Goal: Information Seeking & Learning: Learn about a topic

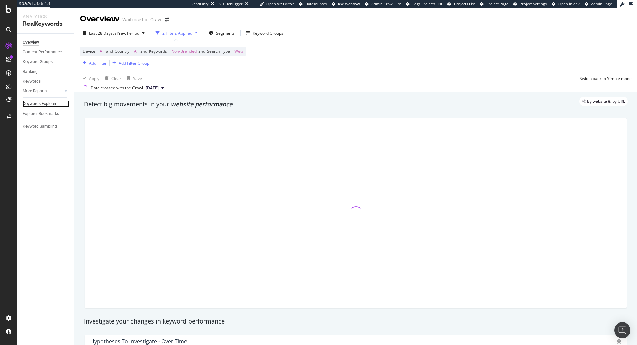
click at [44, 105] on div "Keywords Explorer" at bounding box center [40, 103] width 34 height 7
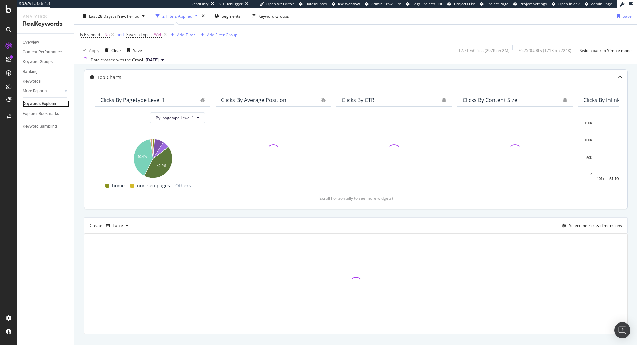
scroll to position [44, 0]
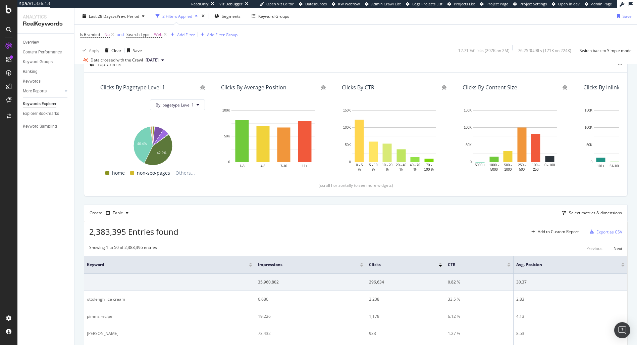
click at [589, 208] on div "Create Table Select metrics & dimensions" at bounding box center [356, 212] width 544 height 16
click at [584, 214] on div "Select metrics & dimensions" at bounding box center [595, 213] width 53 height 6
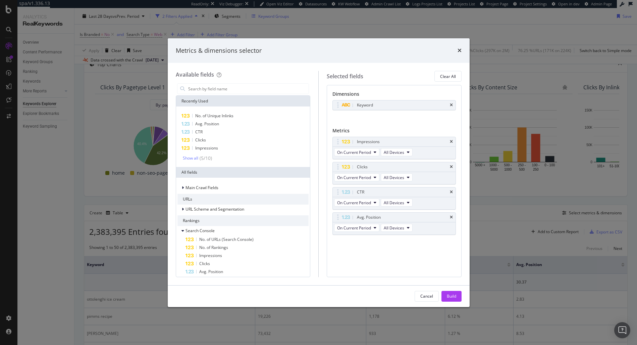
drag, startPoint x: 284, startPoint y: 23, endPoint x: 268, endPoint y: 20, distance: 16.4
click at [283, 23] on div "Metrics & dimensions selector Available fields Recently Used No. of Unique Inli…" at bounding box center [318, 172] width 637 height 345
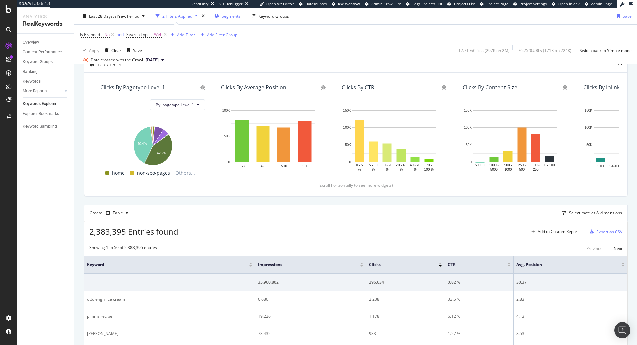
click at [234, 15] on span "Segments" at bounding box center [231, 16] width 19 height 6
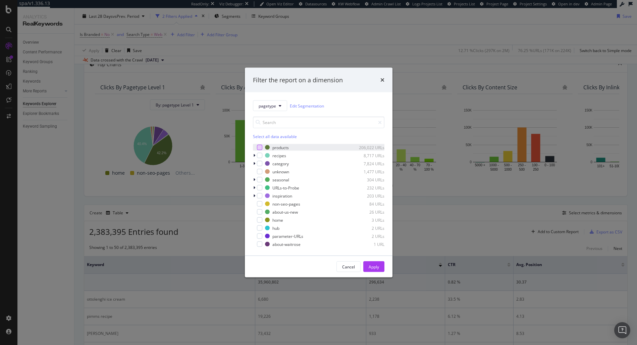
click at [259, 145] on div "modal" at bounding box center [259, 147] width 5 height 5
click at [376, 267] on div "Apply" at bounding box center [374, 266] width 10 height 6
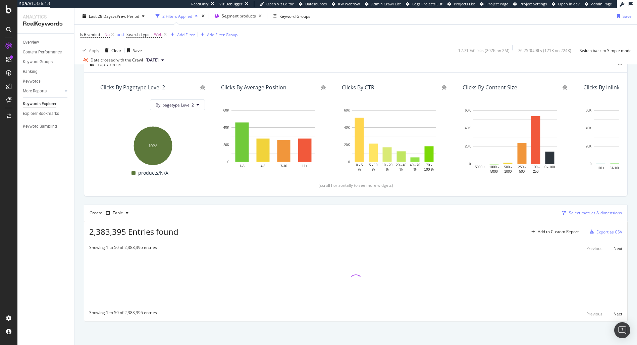
click at [587, 216] on button "Select metrics & dimensions" at bounding box center [591, 213] width 62 height 8
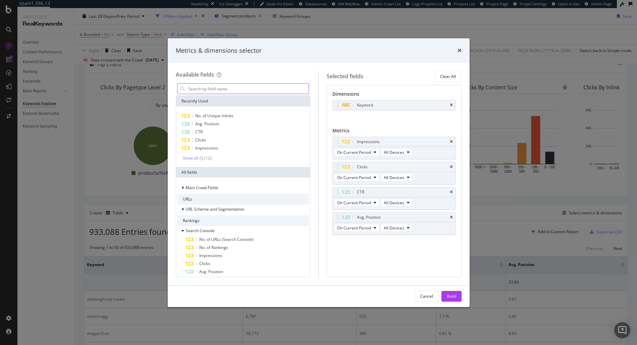
click at [206, 90] on input "modal" at bounding box center [248, 89] width 121 height 10
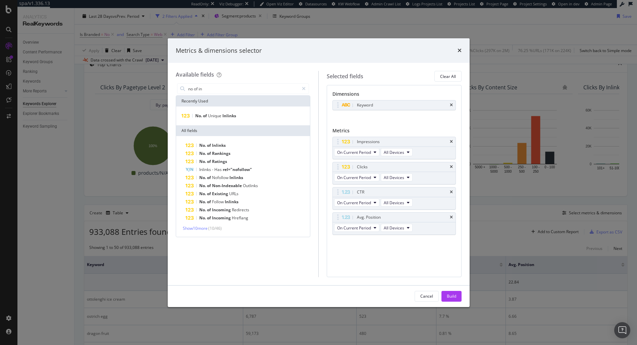
type input "no of in"
click at [206, 121] on div "No. of Unique Inlinks" at bounding box center [243, 115] width 134 height 19
click at [208, 117] on span "Unique" at bounding box center [215, 116] width 14 height 6
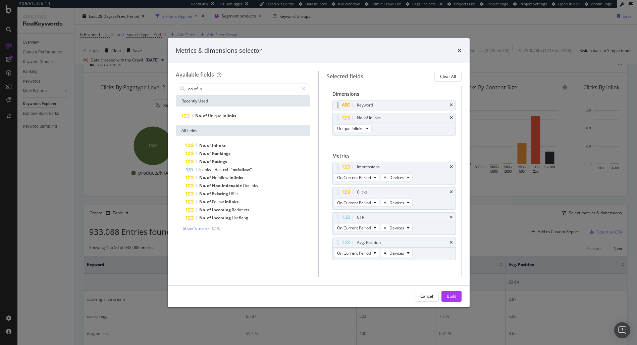
click at [448, 102] on div "Keyword" at bounding box center [394, 104] width 123 height 9
click at [450, 105] on icon "times" at bounding box center [451, 105] width 3 height 4
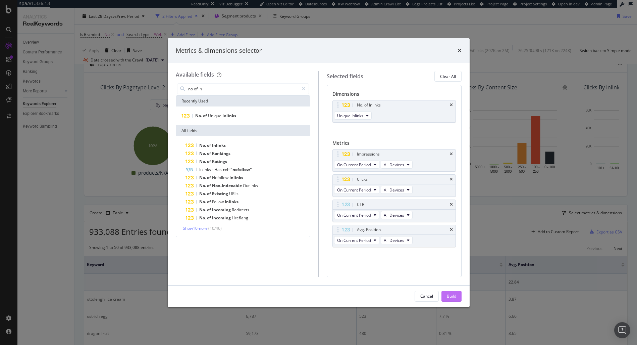
click at [452, 293] on div "Build" at bounding box center [451, 296] width 9 height 6
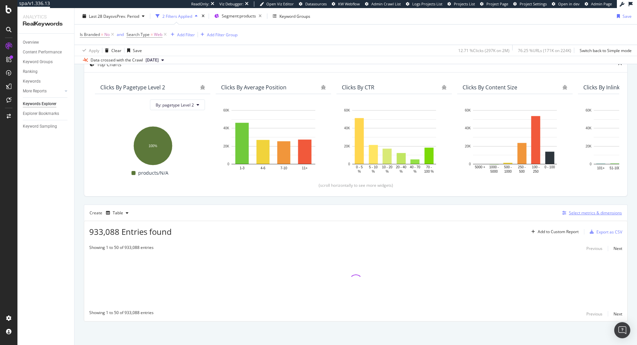
click at [581, 213] on div "Select metrics & dimensions" at bounding box center [595, 213] width 53 height 6
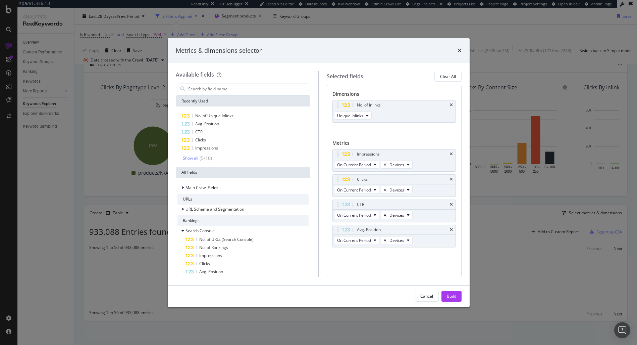
click at [547, 275] on div "Metrics & dimensions selector Available fields Recently Used No. of Unique Inli…" at bounding box center [318, 172] width 637 height 345
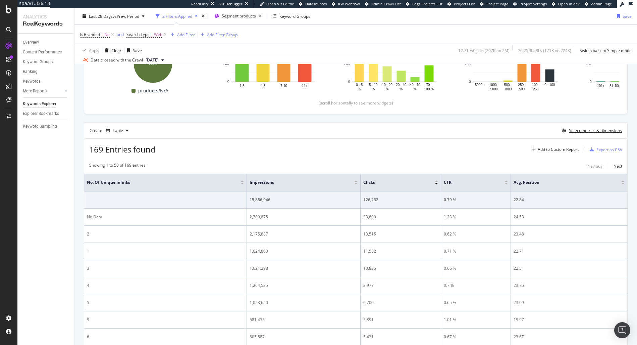
scroll to position [114, 0]
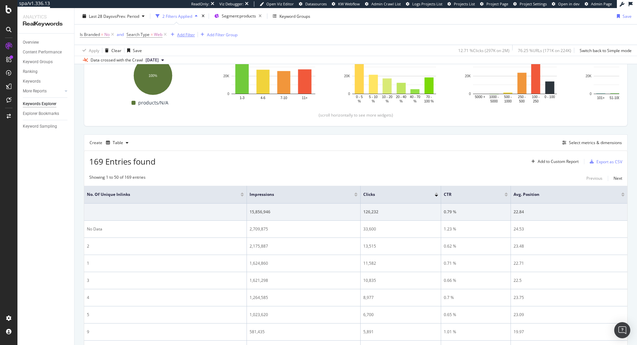
click at [182, 35] on div "Add Filter" at bounding box center [186, 35] width 18 height 6
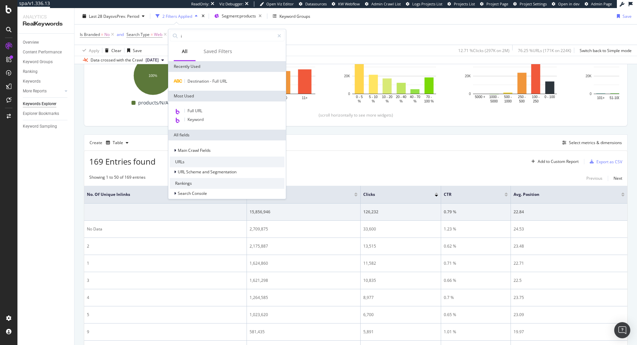
type input "in"
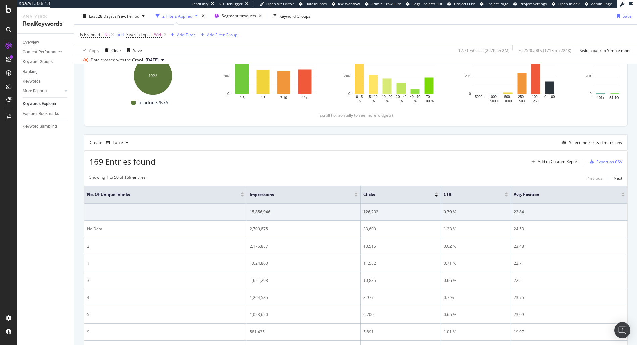
click at [152, 58] on span "[DATE]" at bounding box center [152, 60] width 13 height 6
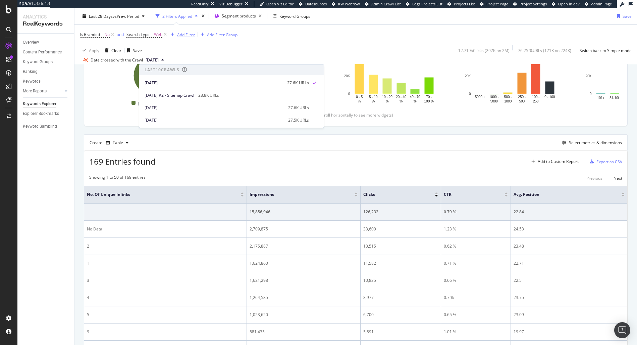
click at [182, 38] on button "Add Filter" at bounding box center [181, 35] width 27 height 8
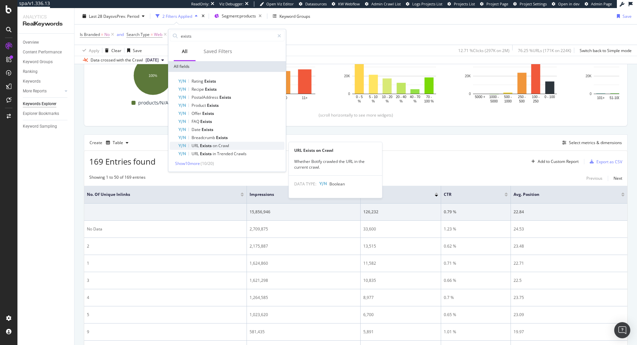
type input "exists"
click at [214, 144] on span "on" at bounding box center [216, 146] width 6 height 6
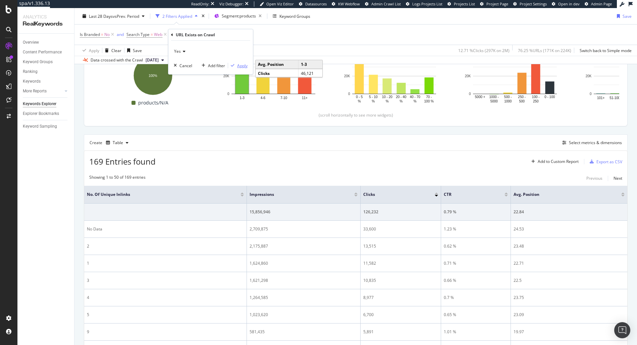
click at [241, 67] on div "Apply" at bounding box center [242, 66] width 10 height 6
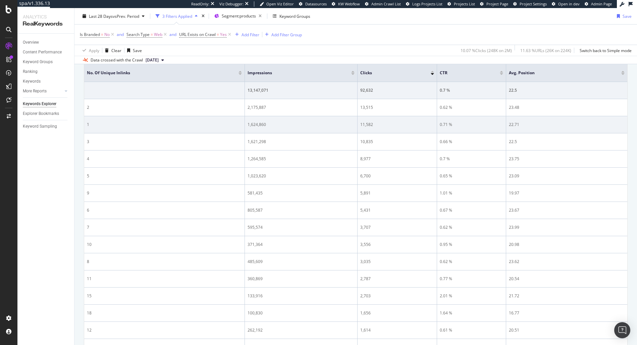
scroll to position [192, 0]
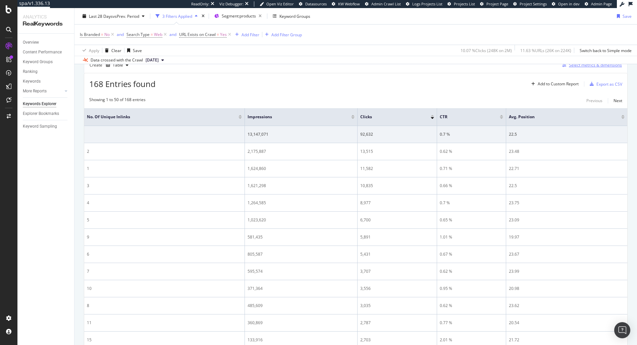
click at [586, 65] on div "Select metrics & dimensions" at bounding box center [595, 65] width 53 height 6
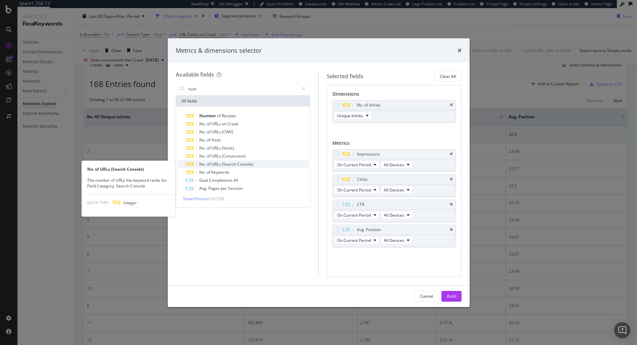
type input "num"
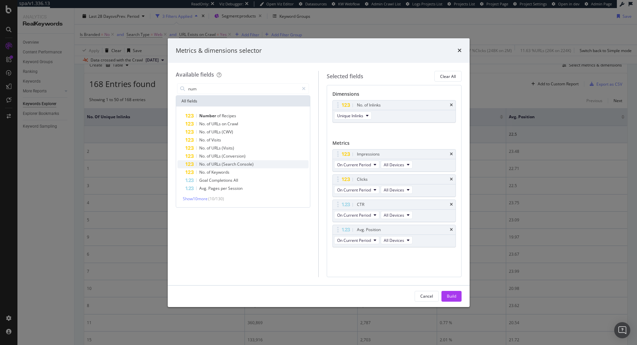
click at [249, 162] on span "Console)" at bounding box center [245, 164] width 16 height 6
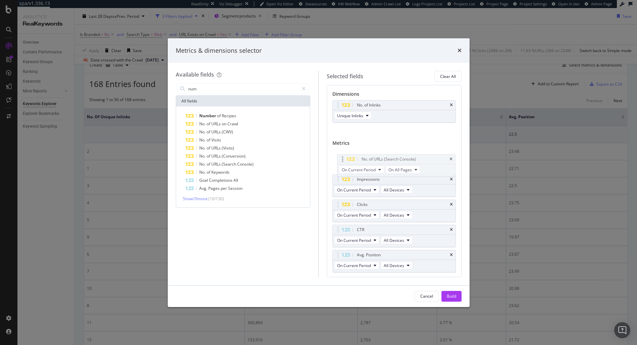
drag, startPoint x: 337, startPoint y: 254, endPoint x: 338, endPoint y: 148, distance: 105.7
click at [338, 148] on body "spa/v1.336.13 ReadOnly: Viz Debugger: Open Viz Editor Datasources KW Webflow Ad…" at bounding box center [318, 172] width 637 height 345
click at [450, 294] on div "Build" at bounding box center [451, 296] width 9 height 6
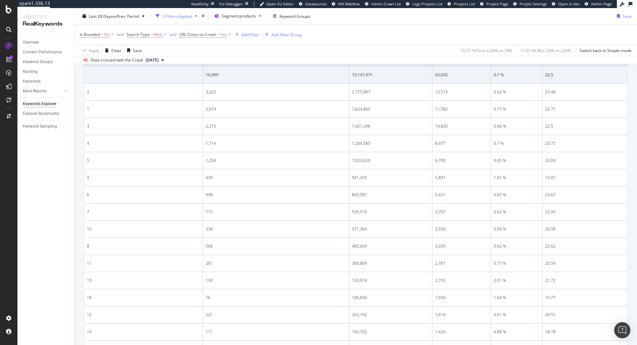
scroll to position [15, 0]
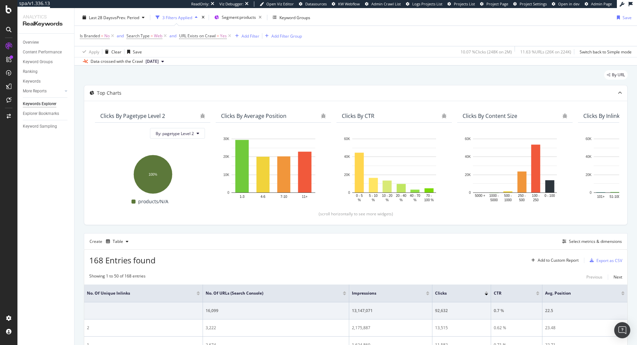
click at [343, 294] on div at bounding box center [344, 294] width 3 height 2
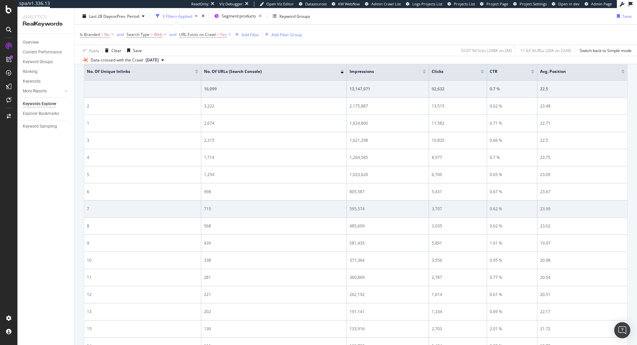
scroll to position [222, 0]
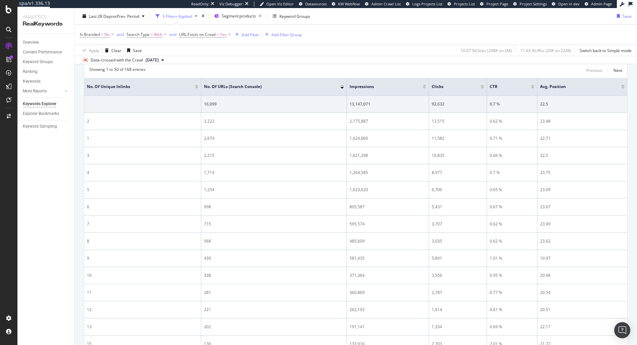
click at [196, 88] on div at bounding box center [196, 88] width 3 height 2
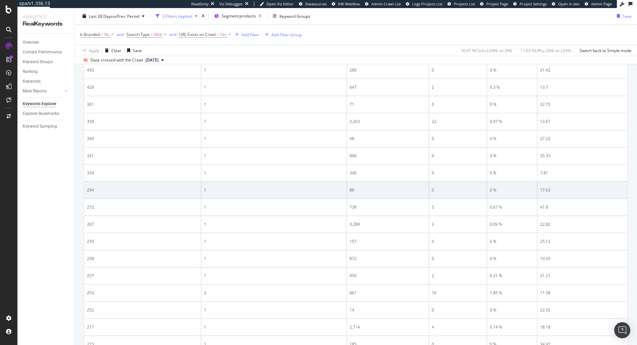
scroll to position [110, 0]
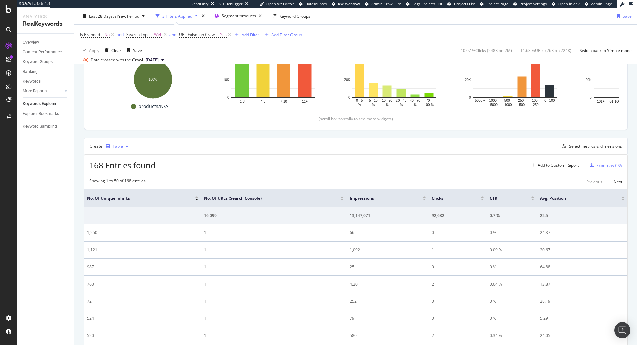
click at [114, 146] on div "Table" at bounding box center [118, 146] width 10 height 4
click at [122, 180] on div "Series" at bounding box center [125, 180] width 12 height 6
